Goal: Task Accomplishment & Management: Complete application form

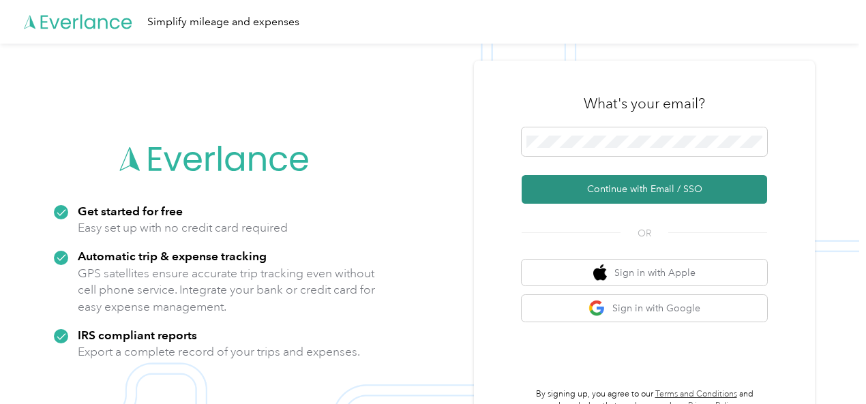
click at [645, 190] on button "Continue with Email / SSO" at bounding box center [643, 189] width 245 height 29
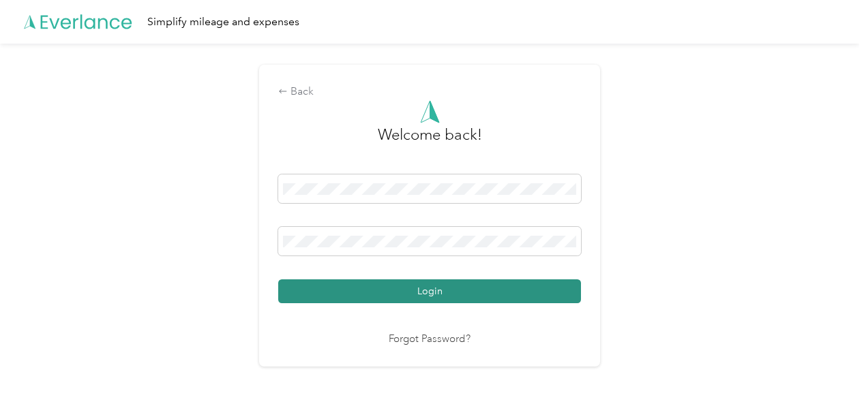
click at [405, 288] on button "Login" at bounding box center [429, 291] width 303 height 24
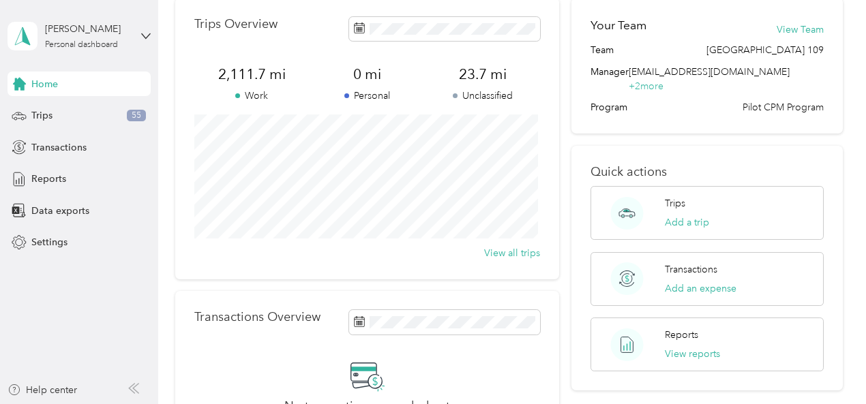
scroll to position [66, 0]
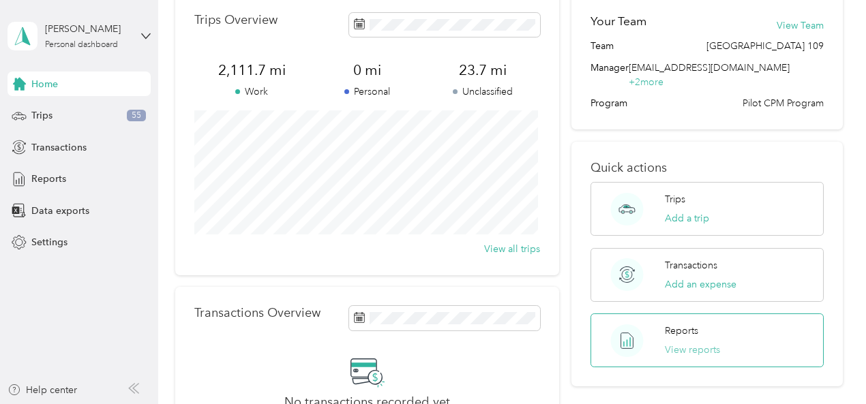
click at [688, 343] on button "View reports" at bounding box center [692, 350] width 55 height 14
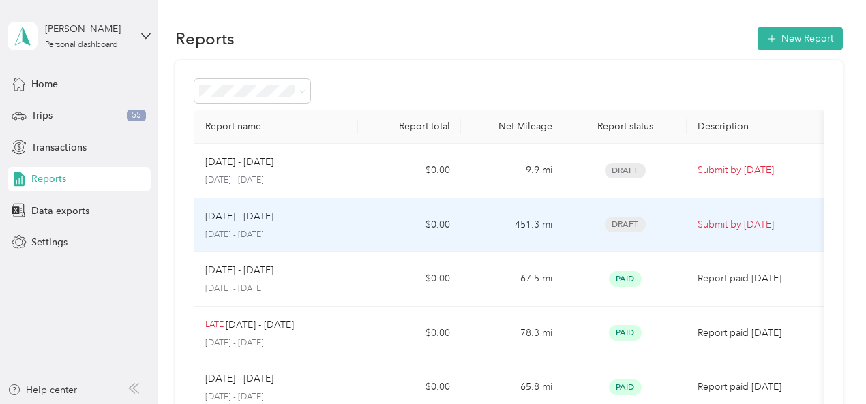
click at [320, 229] on p "[DATE] - [DATE]" at bounding box center [276, 235] width 142 height 12
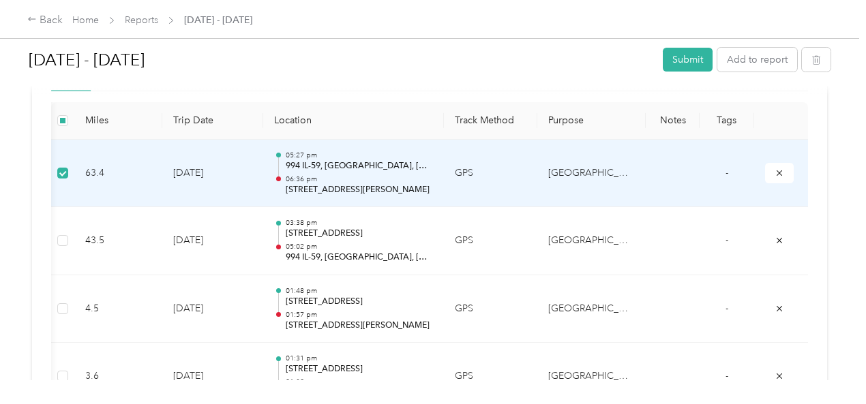
scroll to position [0, 229]
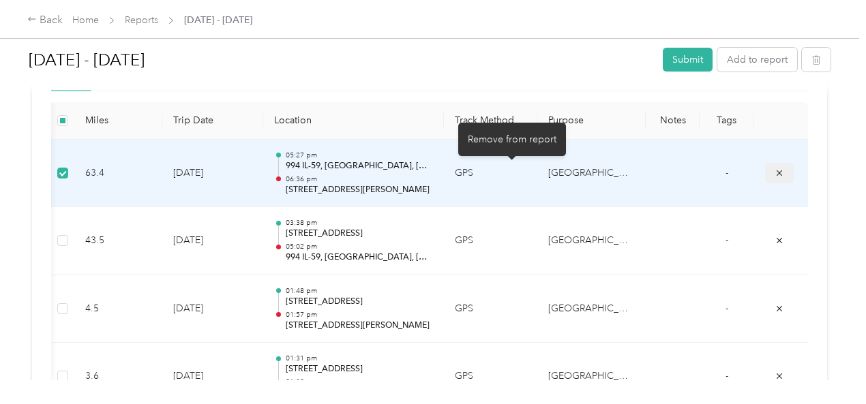
click at [765, 177] on button "submit" at bounding box center [779, 173] width 29 height 20
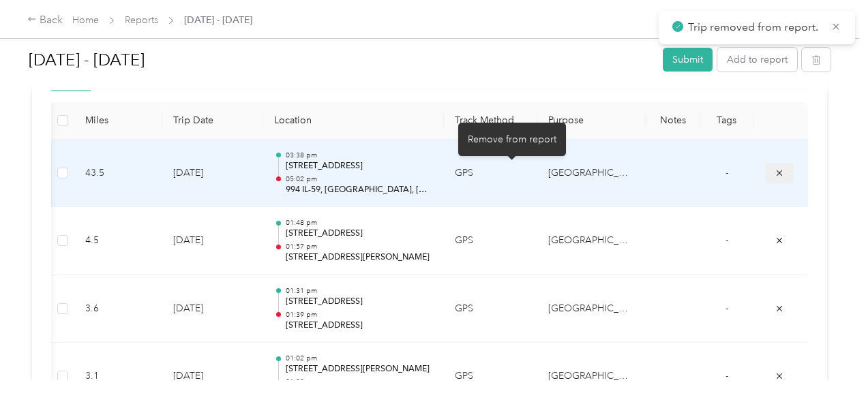
click at [774, 174] on icon "submit" at bounding box center [779, 173] width 10 height 10
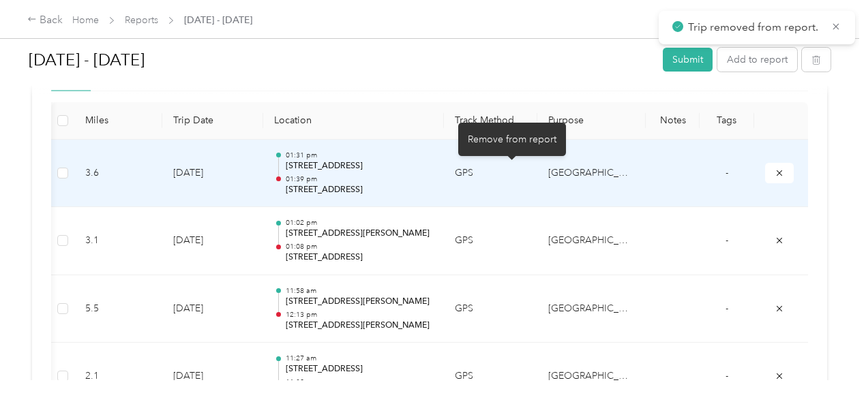
click at [774, 174] on icon "submit" at bounding box center [779, 173] width 10 height 10
click at [765, 177] on button "submit" at bounding box center [779, 173] width 29 height 20
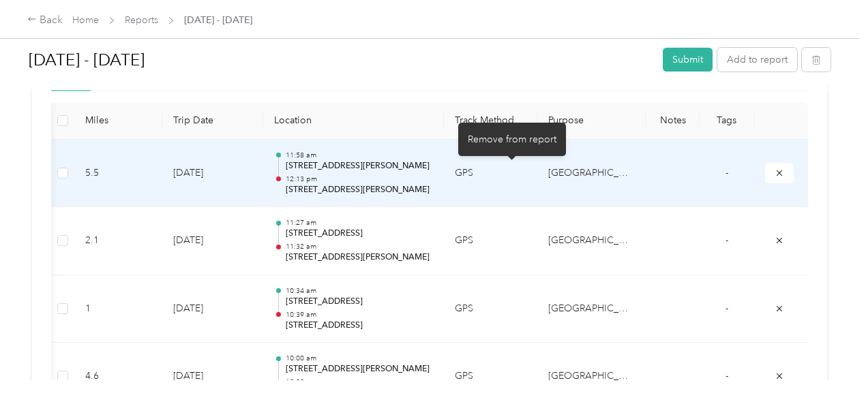
click at [765, 177] on button "submit" at bounding box center [779, 173] width 29 height 20
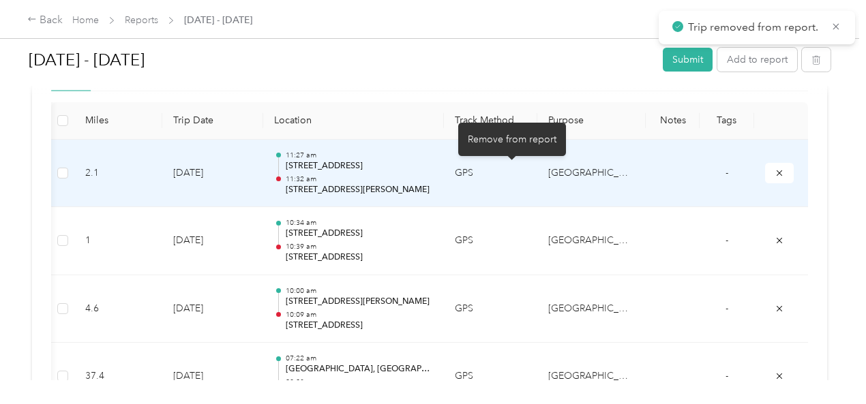
click at [765, 177] on button "submit" at bounding box center [779, 173] width 29 height 20
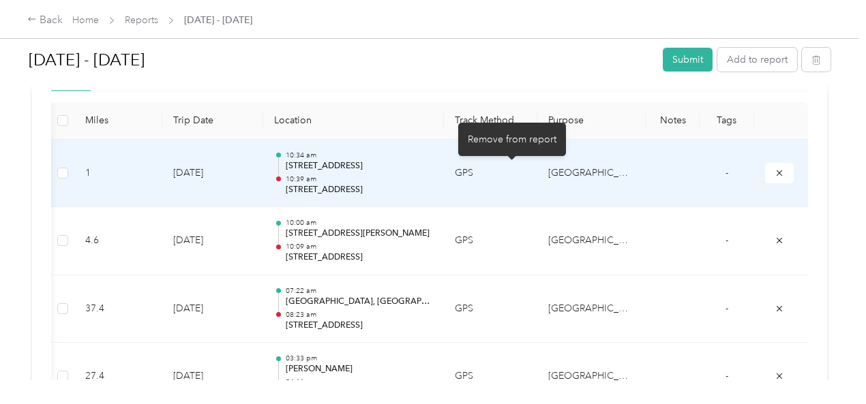
click at [765, 177] on button "submit" at bounding box center [779, 173] width 29 height 20
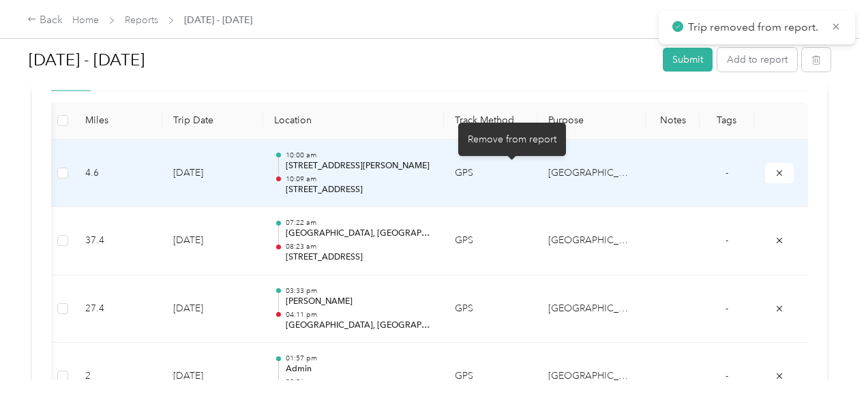
click at [765, 177] on button "submit" at bounding box center [779, 173] width 29 height 20
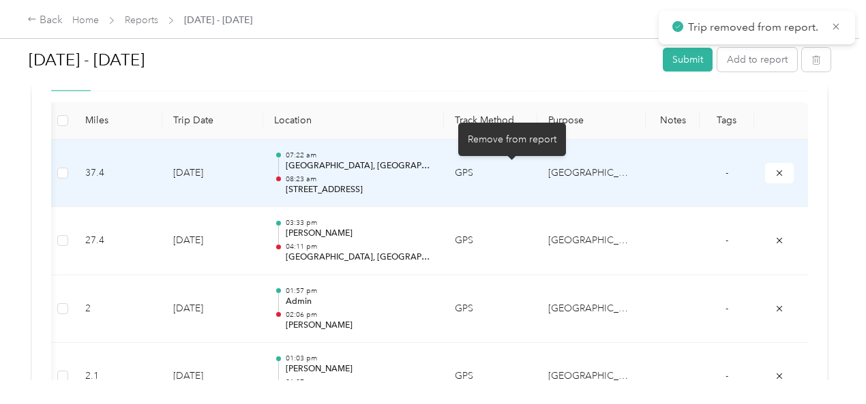
click at [765, 177] on button "submit" at bounding box center [779, 173] width 29 height 20
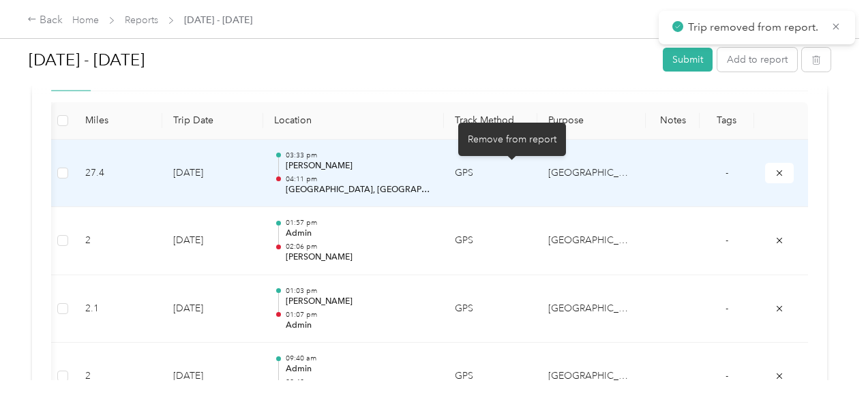
click at [765, 177] on button "submit" at bounding box center [779, 173] width 29 height 20
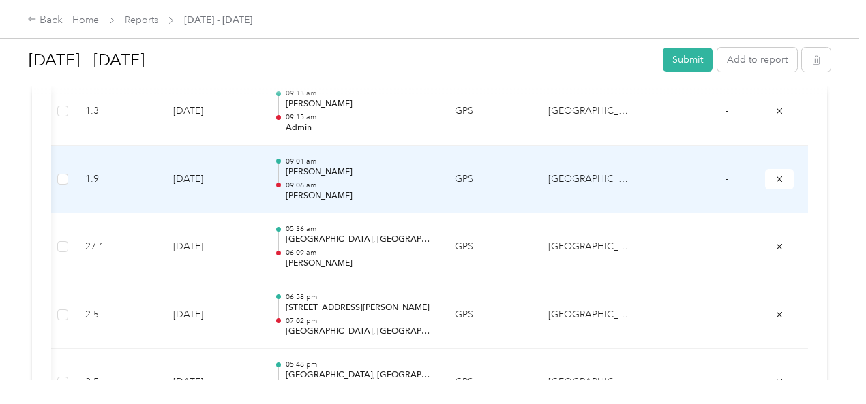
scroll to position [656, 0]
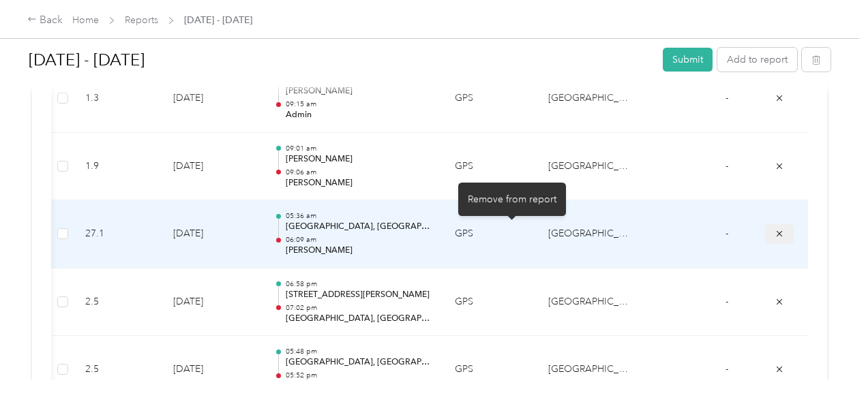
click at [774, 230] on icon "submit" at bounding box center [779, 234] width 10 height 10
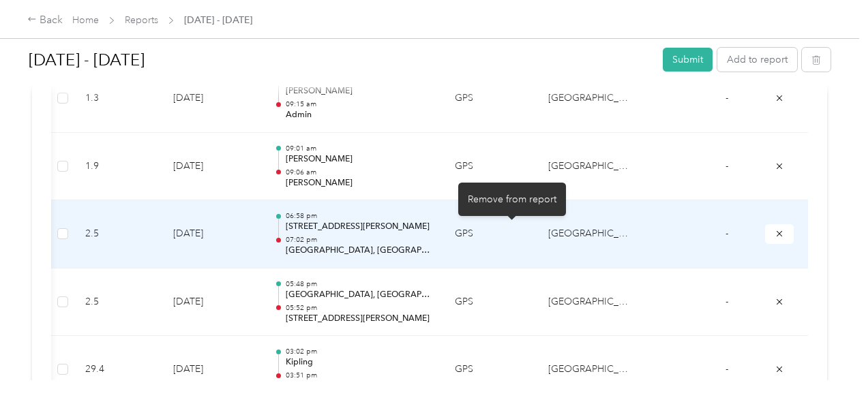
click at [774, 230] on icon "submit" at bounding box center [779, 234] width 10 height 10
click at [774, 297] on icon "submit" at bounding box center [779, 302] width 10 height 10
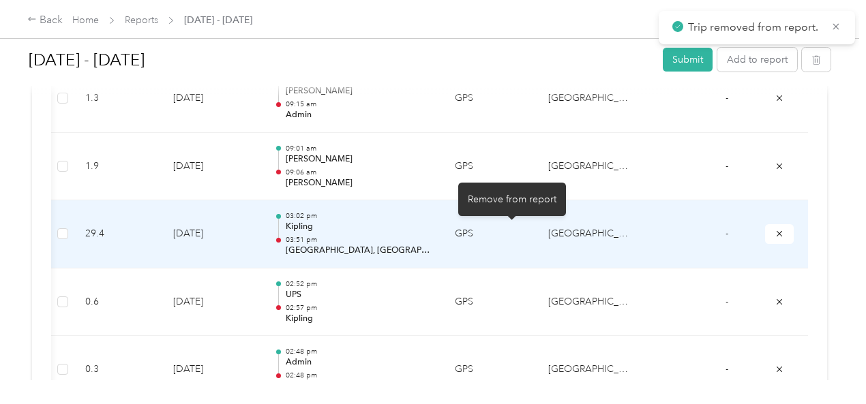
click at [774, 230] on icon "submit" at bounding box center [779, 234] width 10 height 10
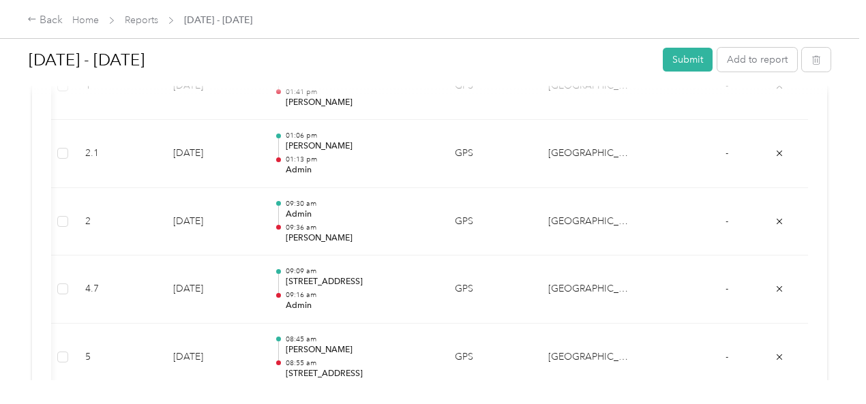
scroll to position [1009, 0]
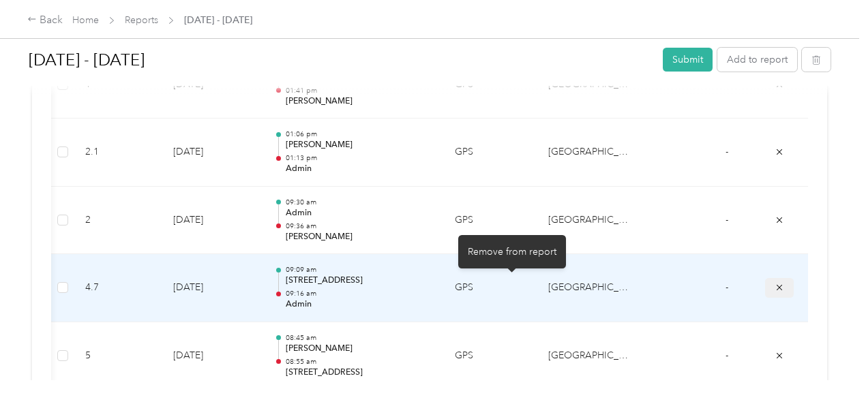
click at [765, 284] on button "submit" at bounding box center [779, 288] width 29 height 20
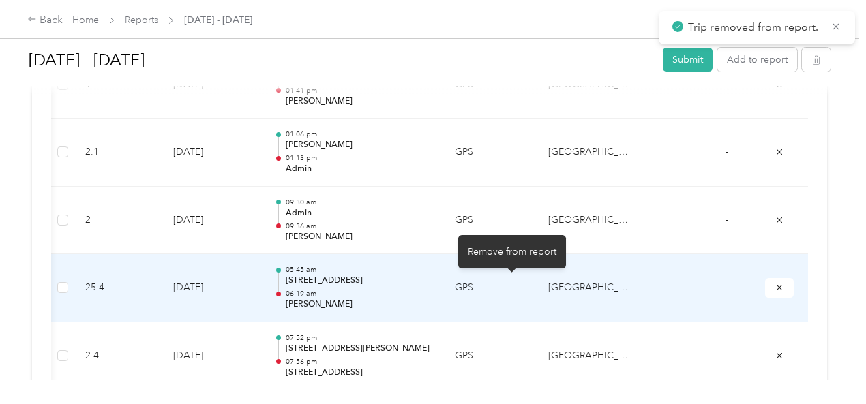
click at [765, 284] on button "submit" at bounding box center [779, 288] width 29 height 20
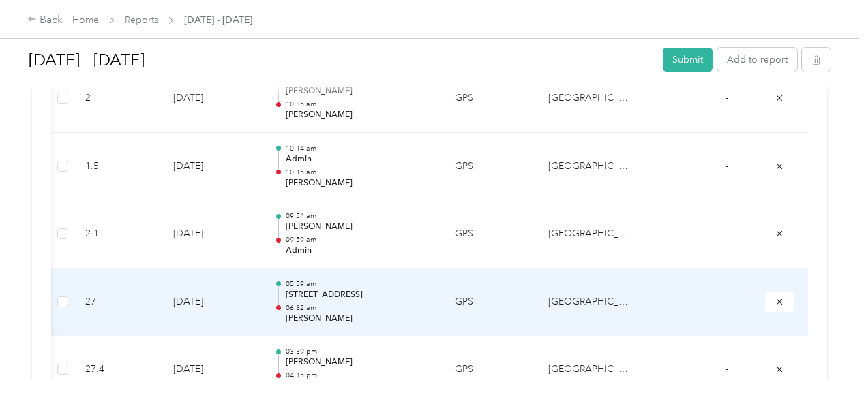
scroll to position [1606, 0]
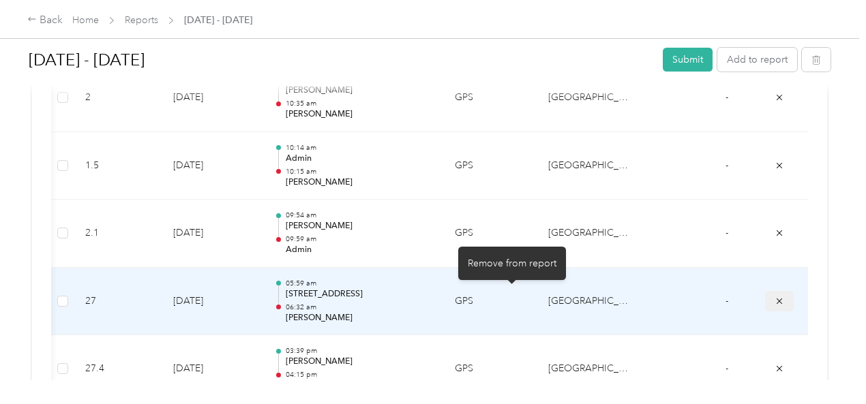
click at [774, 297] on icon "submit" at bounding box center [779, 302] width 10 height 10
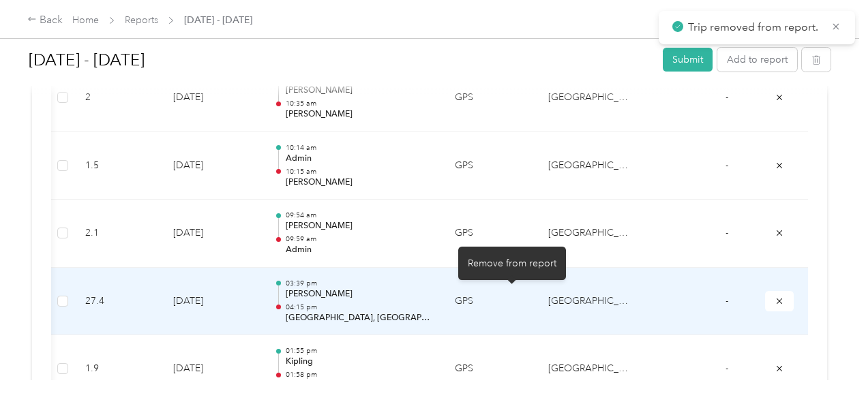
click at [774, 297] on icon "submit" at bounding box center [779, 302] width 10 height 10
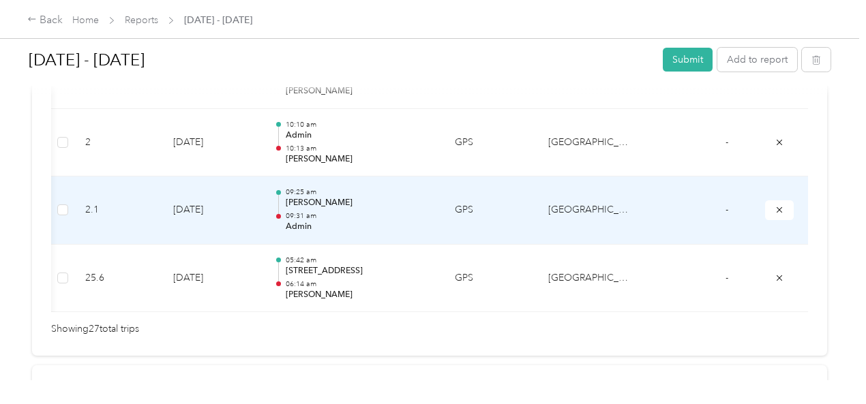
scroll to position [2037, 0]
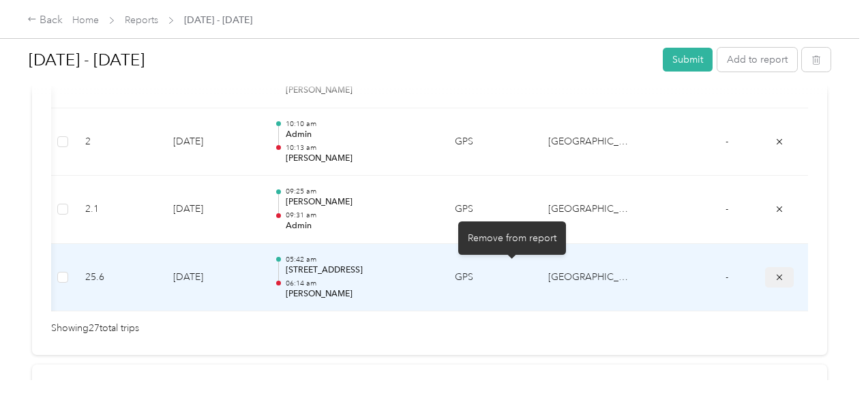
click at [774, 273] on icon "submit" at bounding box center [779, 278] width 10 height 10
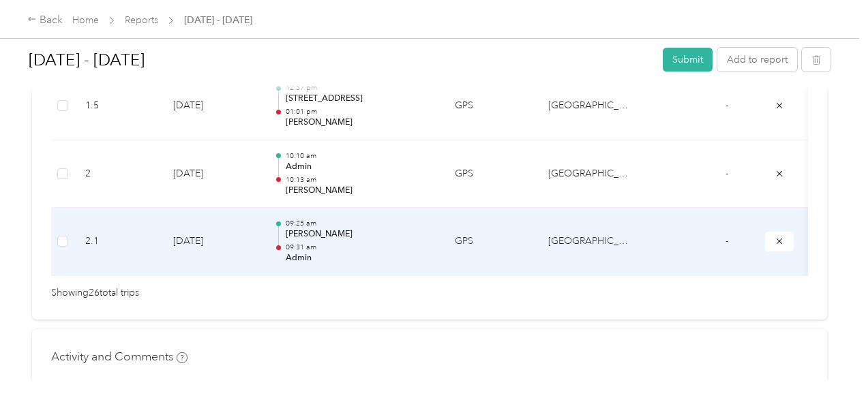
scroll to position [0, 0]
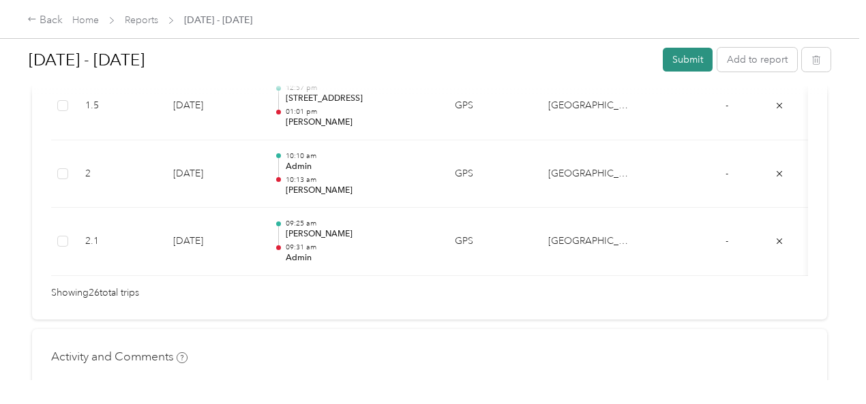
click at [691, 57] on button "Submit" at bounding box center [688, 60] width 50 height 24
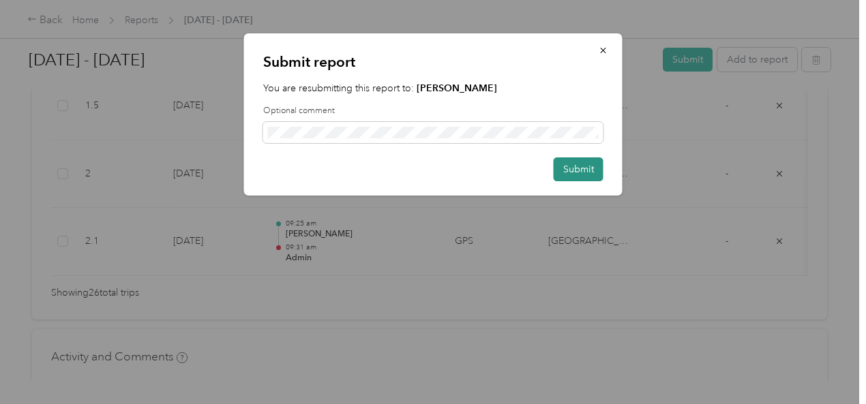
click at [574, 171] on button "Submit" at bounding box center [578, 169] width 50 height 24
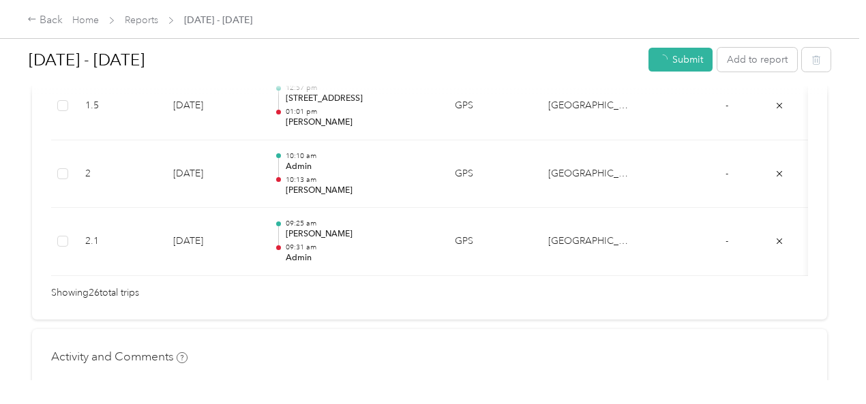
scroll to position [1971, 0]
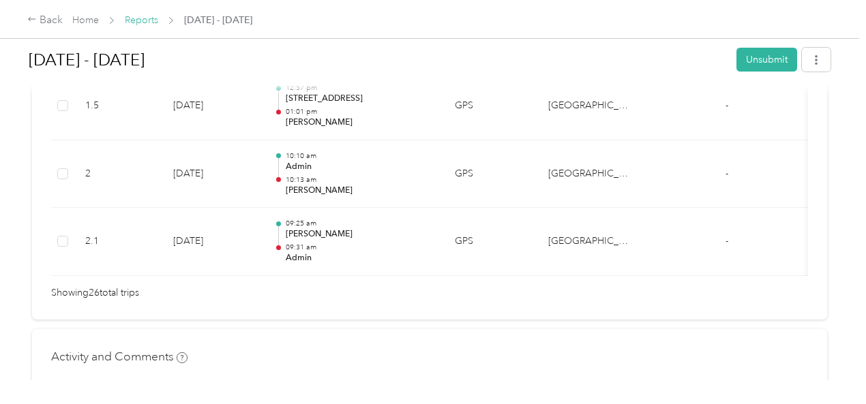
click at [141, 19] on link "Reports" at bounding box center [141, 20] width 33 height 12
